Goal: Task Accomplishment & Management: Manage account settings

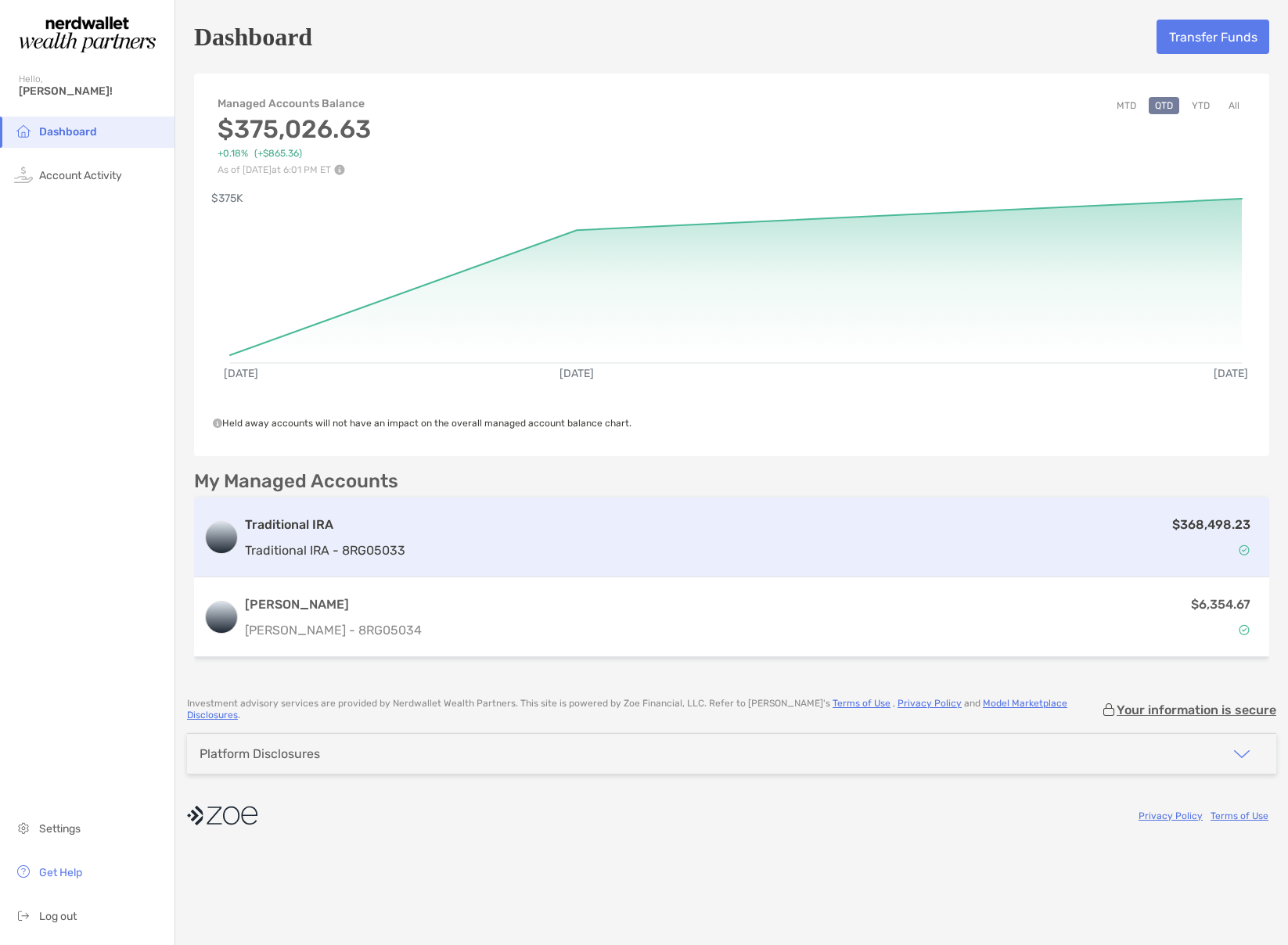
click at [272, 533] on h3 "Traditional IRA" at bounding box center [325, 524] width 160 height 18
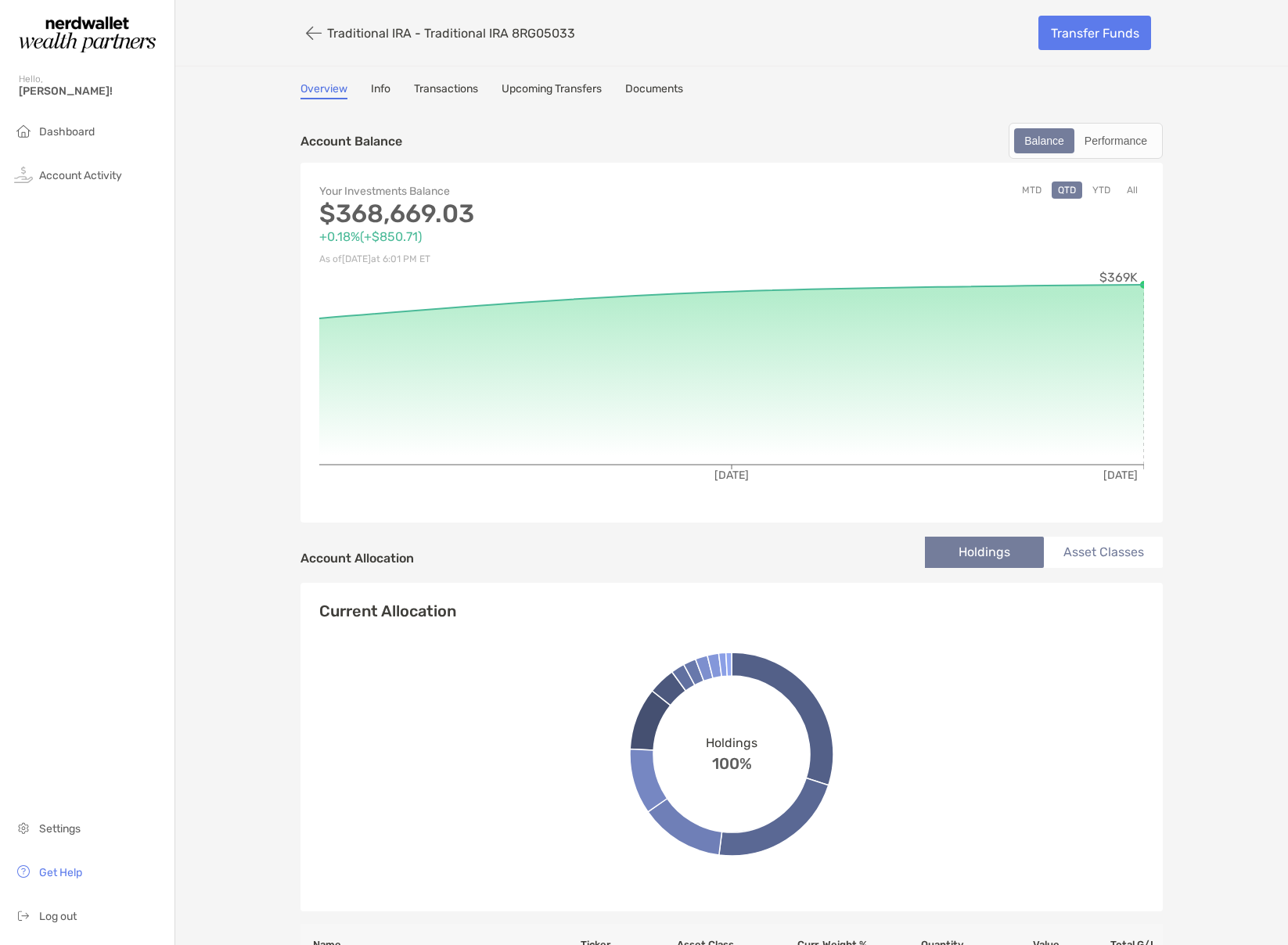
click at [1146, 410] on div "Your Investments Balance $368,669.03 +0.18% ( +$850.71 ) As of [DATE] 6:01 PM E…" at bounding box center [732, 342] width 863 height 360
click at [302, 27] on button "button" at bounding box center [313, 33] width 26 height 29
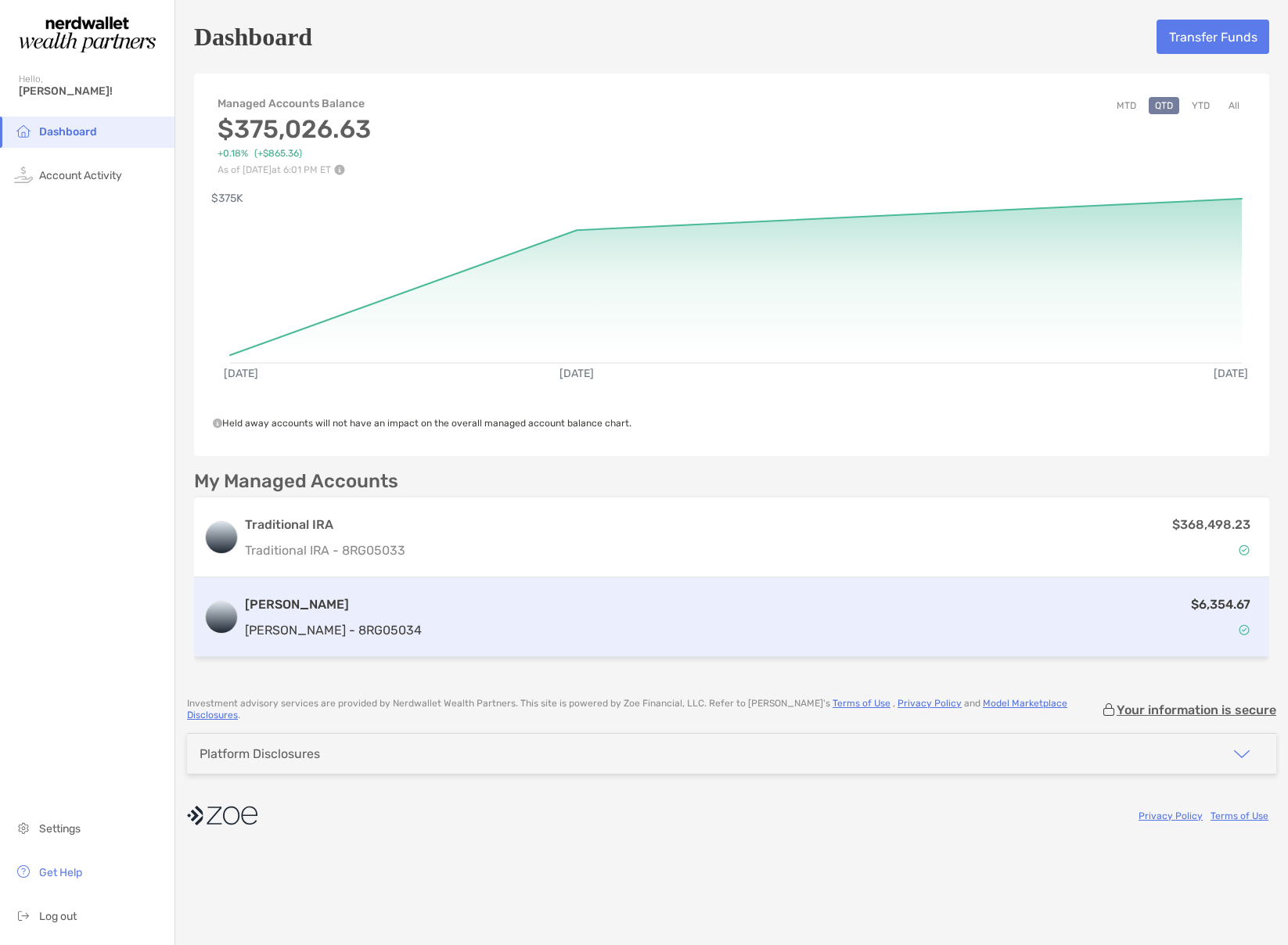
drag, startPoint x: 1163, startPoint y: 609, endPoint x: 1145, endPoint y: 607, distance: 18.1
click at [1163, 609] on div "$6,354.67" at bounding box center [844, 617] width 832 height 46
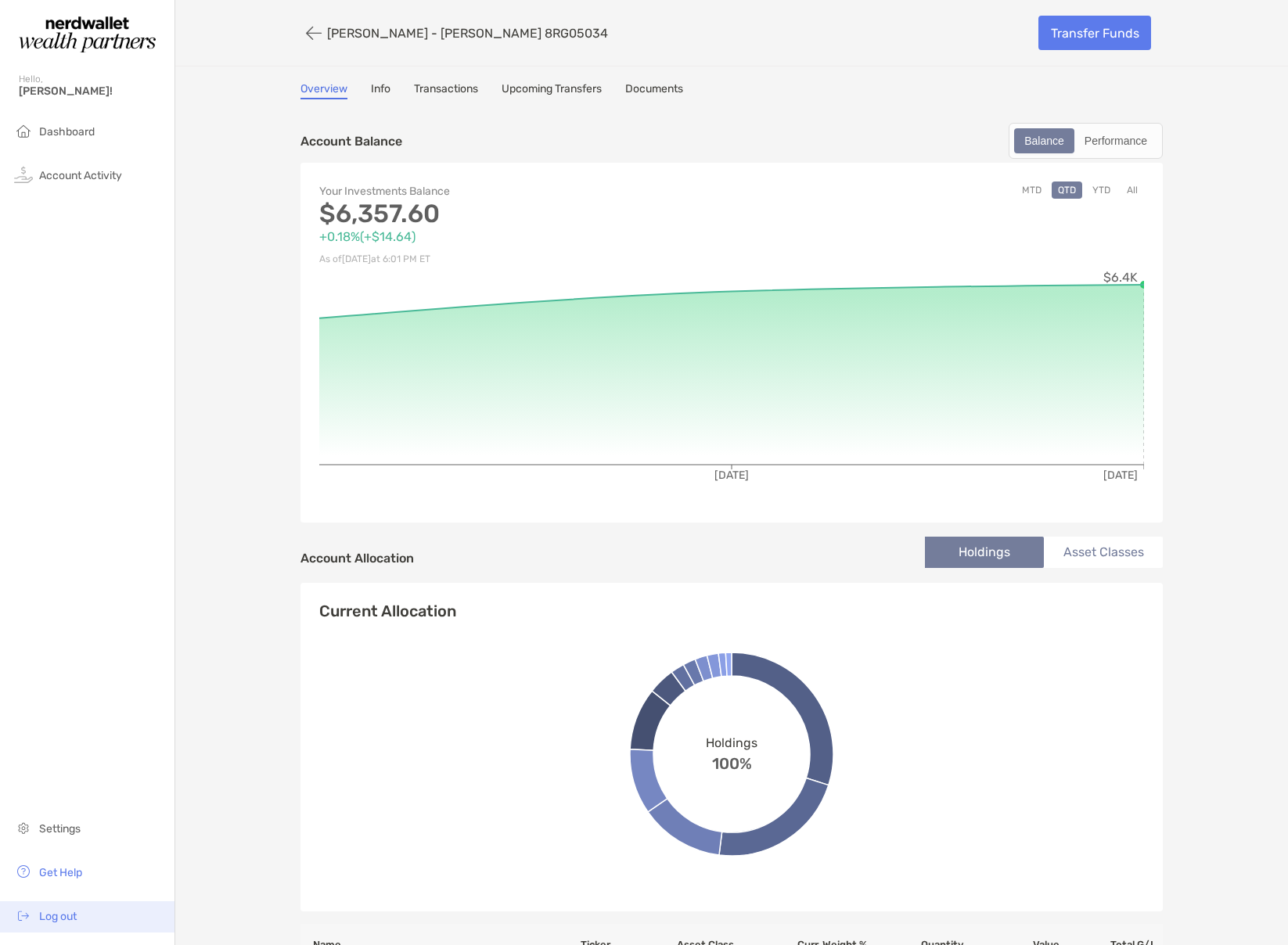
click at [70, 912] on span "Log out" at bounding box center [57, 917] width 38 height 14
